Goal: Check status: Check status

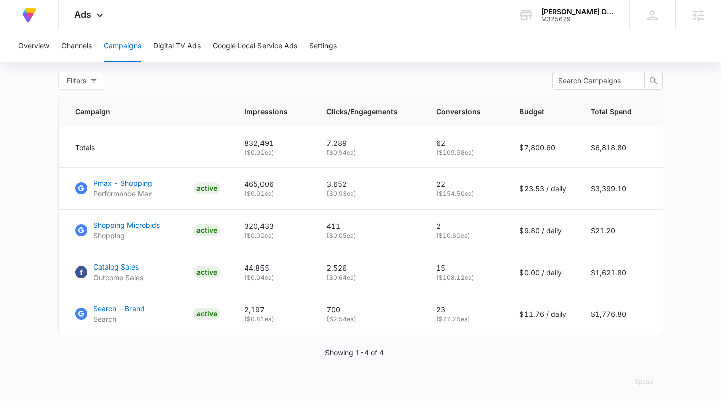
scroll to position [390, 0]
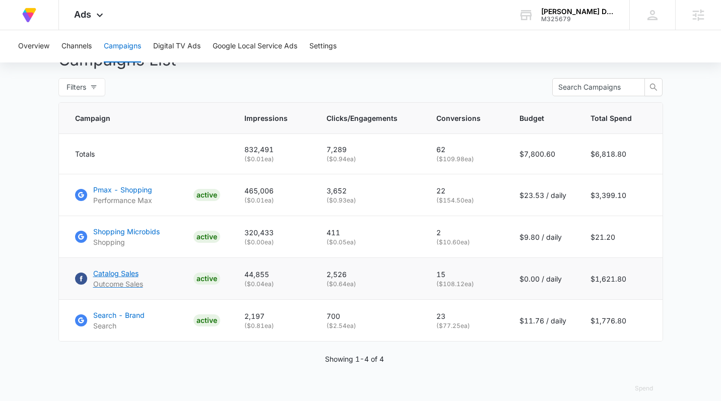
click at [105, 278] on p "Catalog Sales" at bounding box center [118, 273] width 50 height 11
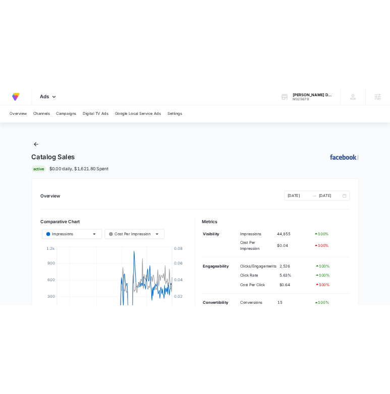
scroll to position [74, 0]
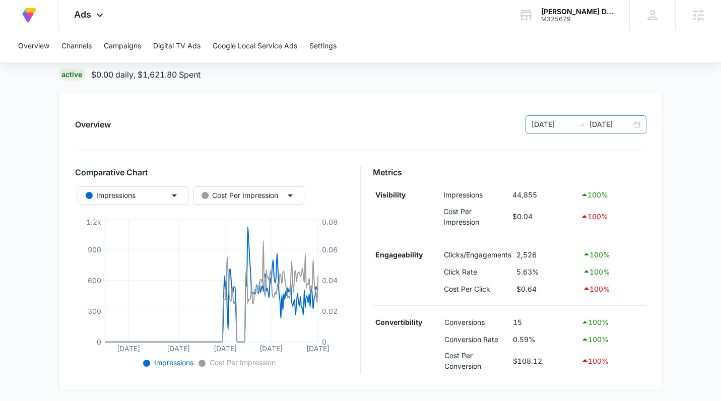
click at [638, 122] on div "03/01/2025 10/05/2025" at bounding box center [586, 124] width 121 height 18
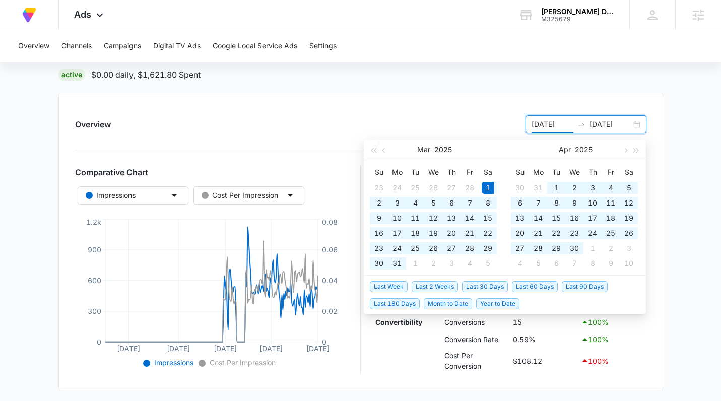
click at [638, 121] on div "03/01/2025 10/05/2025" at bounding box center [586, 124] width 121 height 18
click at [657, 395] on div "Catalog Sales | Active $0.00 daily , $1,621.80 Spent Overview 03/01/2025 10/05/…" at bounding box center [360, 360] width 605 height 678
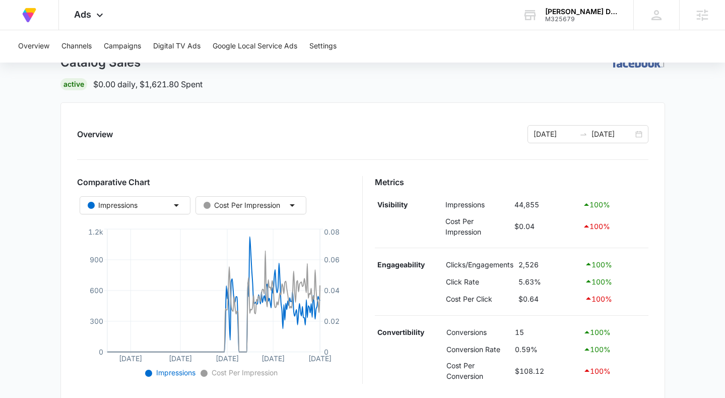
scroll to position [47, 0]
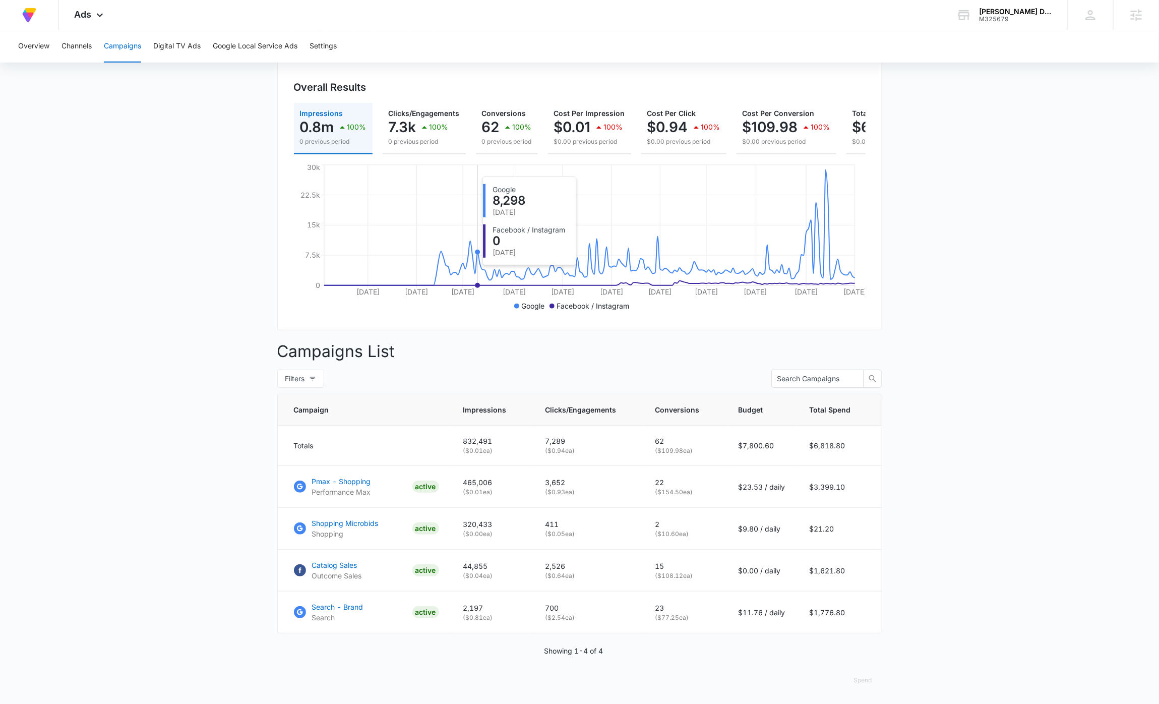
scroll to position [94, 0]
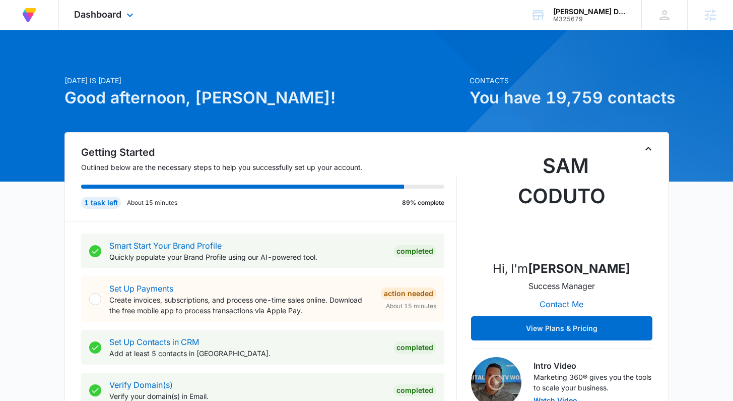
click at [96, 8] on div "Dashboard Apps Reputation Forms CRM Email Social Content Ads Intelligence Files…" at bounding box center [105, 15] width 92 height 30
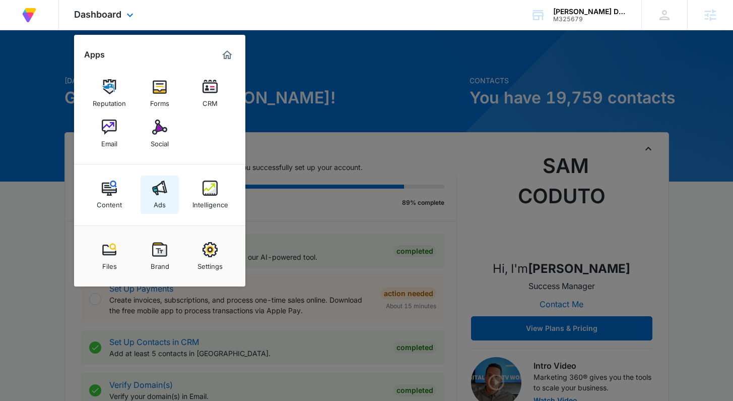
click at [168, 194] on link "Ads" at bounding box center [160, 194] width 38 height 38
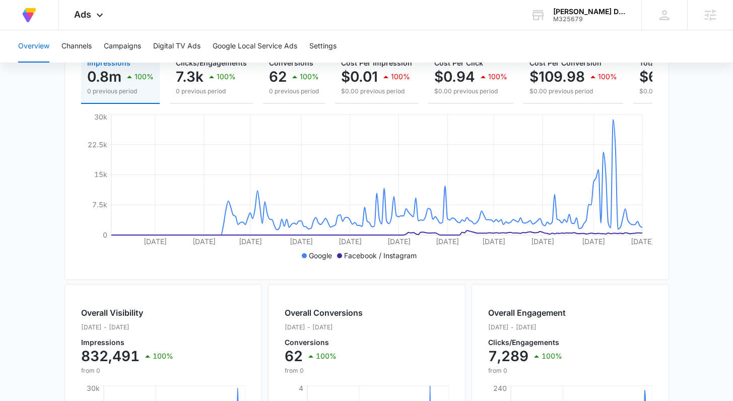
scroll to position [425, 0]
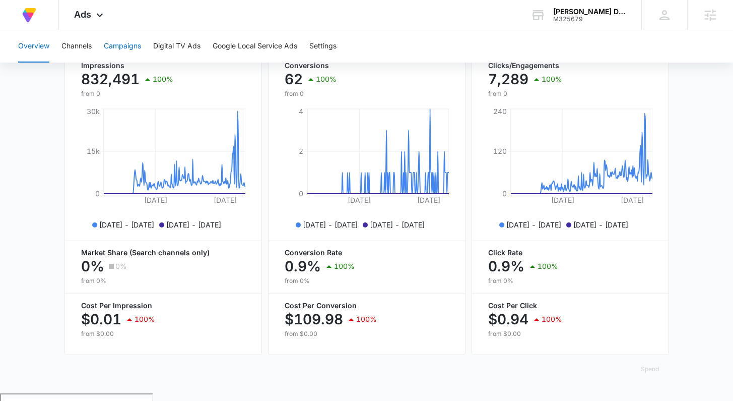
click at [136, 43] on button "Campaigns" at bounding box center [122, 46] width 37 height 32
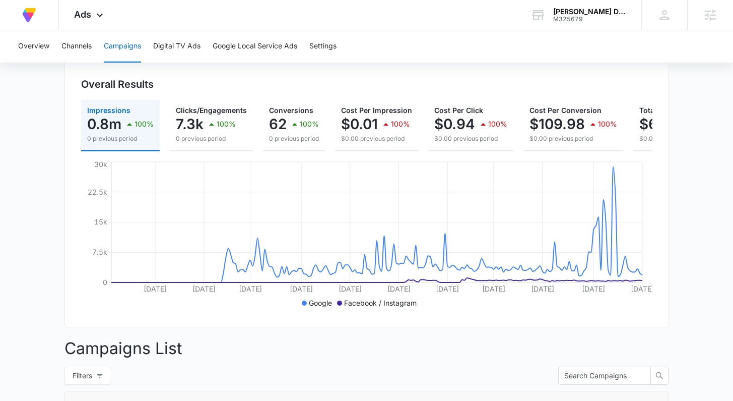
scroll to position [409, 0]
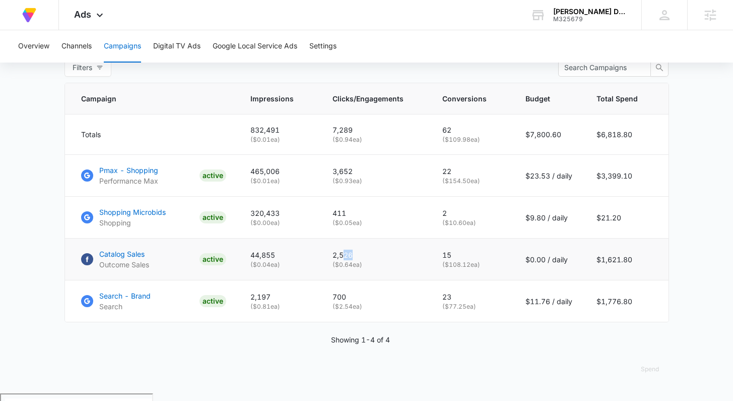
drag, startPoint x: 346, startPoint y: 259, endPoint x: 356, endPoint y: 259, distance: 9.6
click at [356, 259] on p "2,526" at bounding box center [376, 255] width 86 height 11
click at [496, 360] on div "Campaigns Filters 03/01/2025 10/05/2025 Overall Results Impressions 0.8m 100% 0…" at bounding box center [367, 39] width 605 height 708
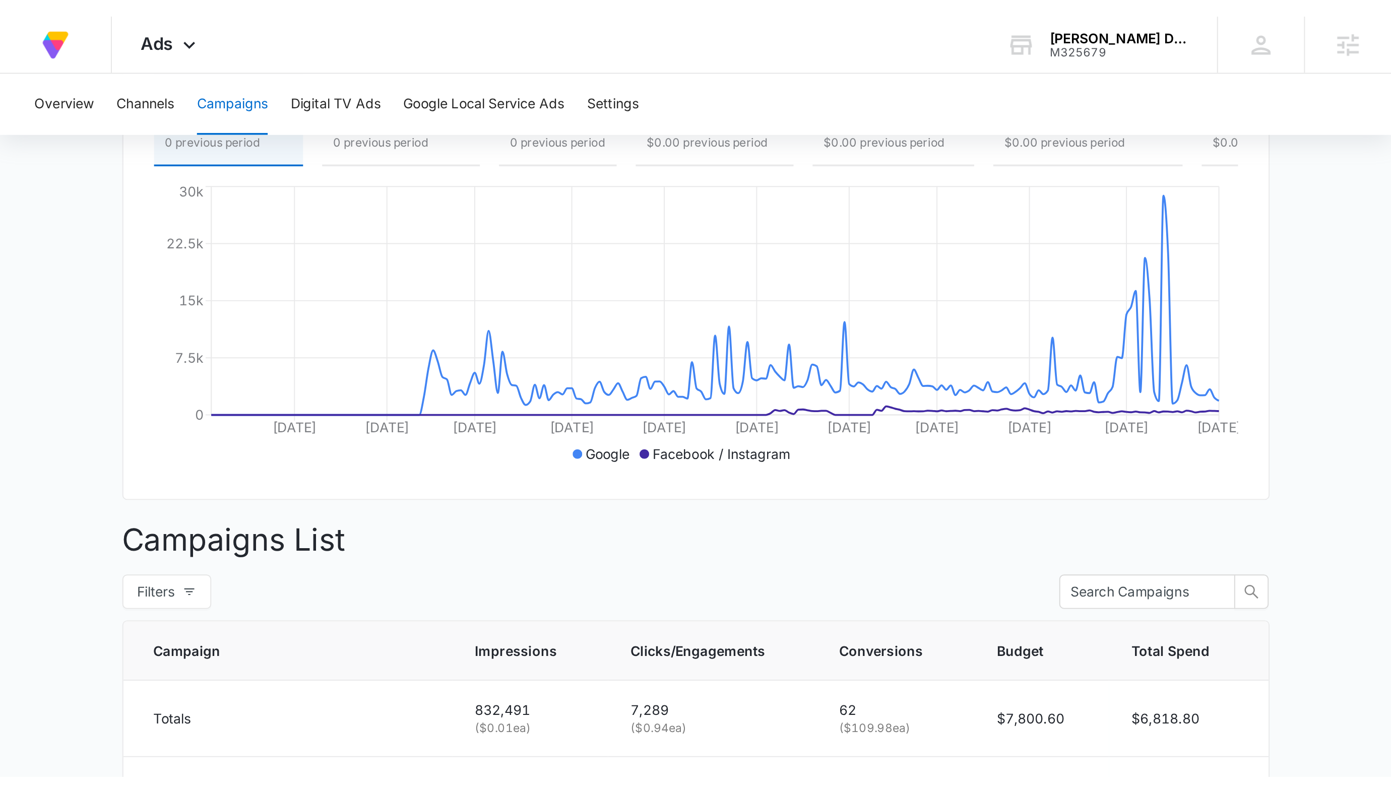
scroll to position [0, 0]
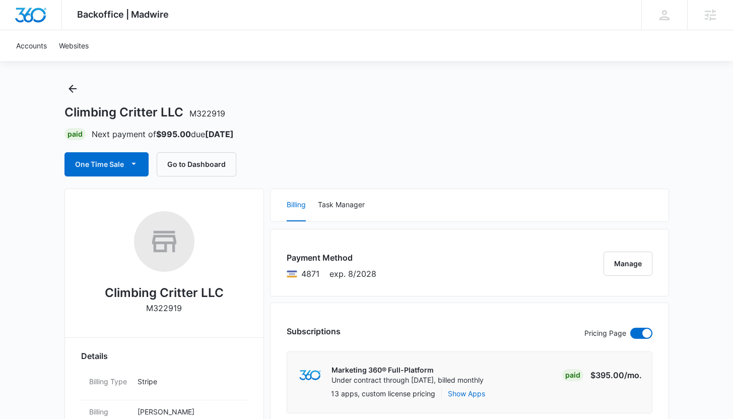
scroll to position [18, 0]
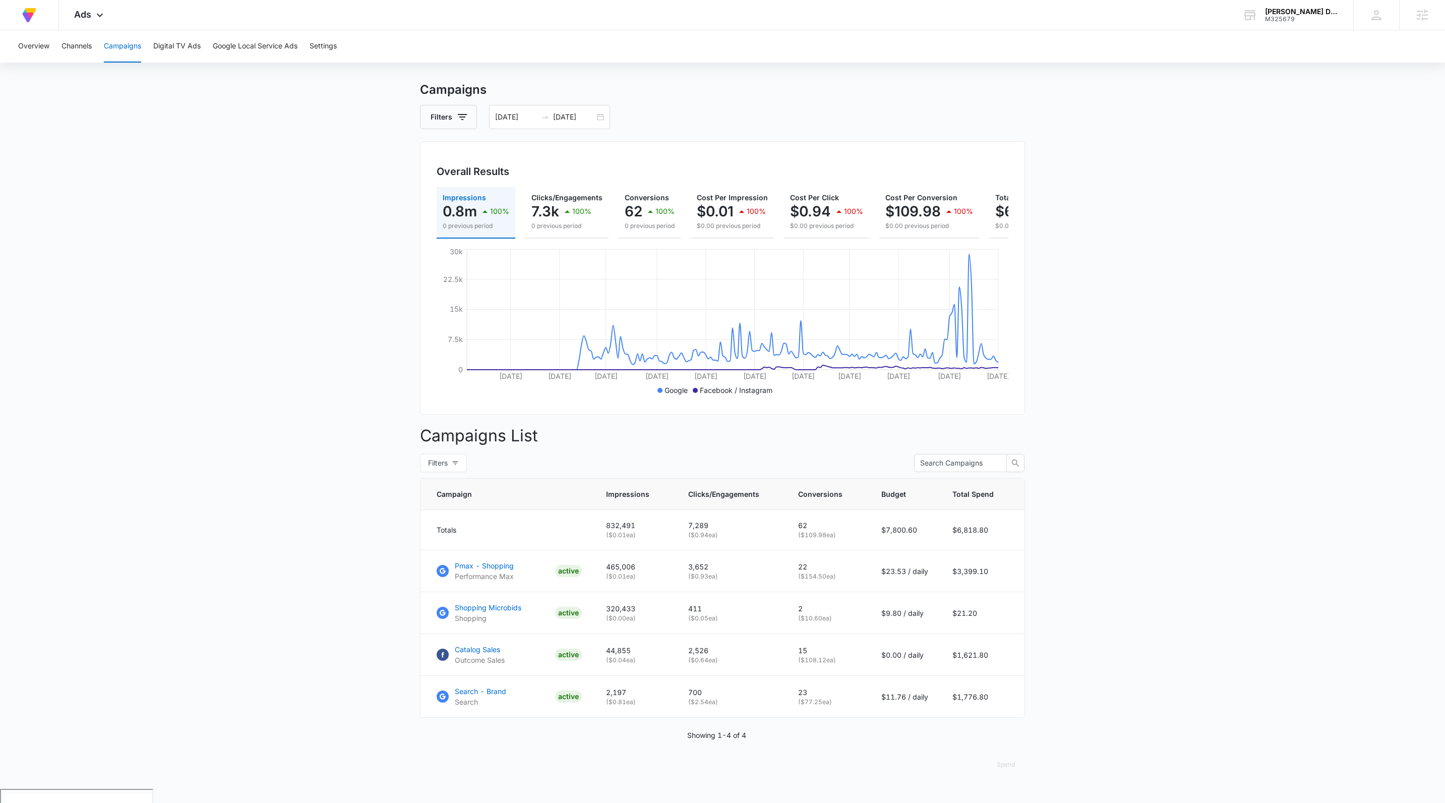
scroll to position [15, 0]
click at [350, 148] on main "Campaigns Filters [DATE] [DATE] Overall Results Impressions 0.8m 100% 0 previou…" at bounding box center [722, 434] width 1445 height 708
